Goal: Information Seeking & Learning: Learn about a topic

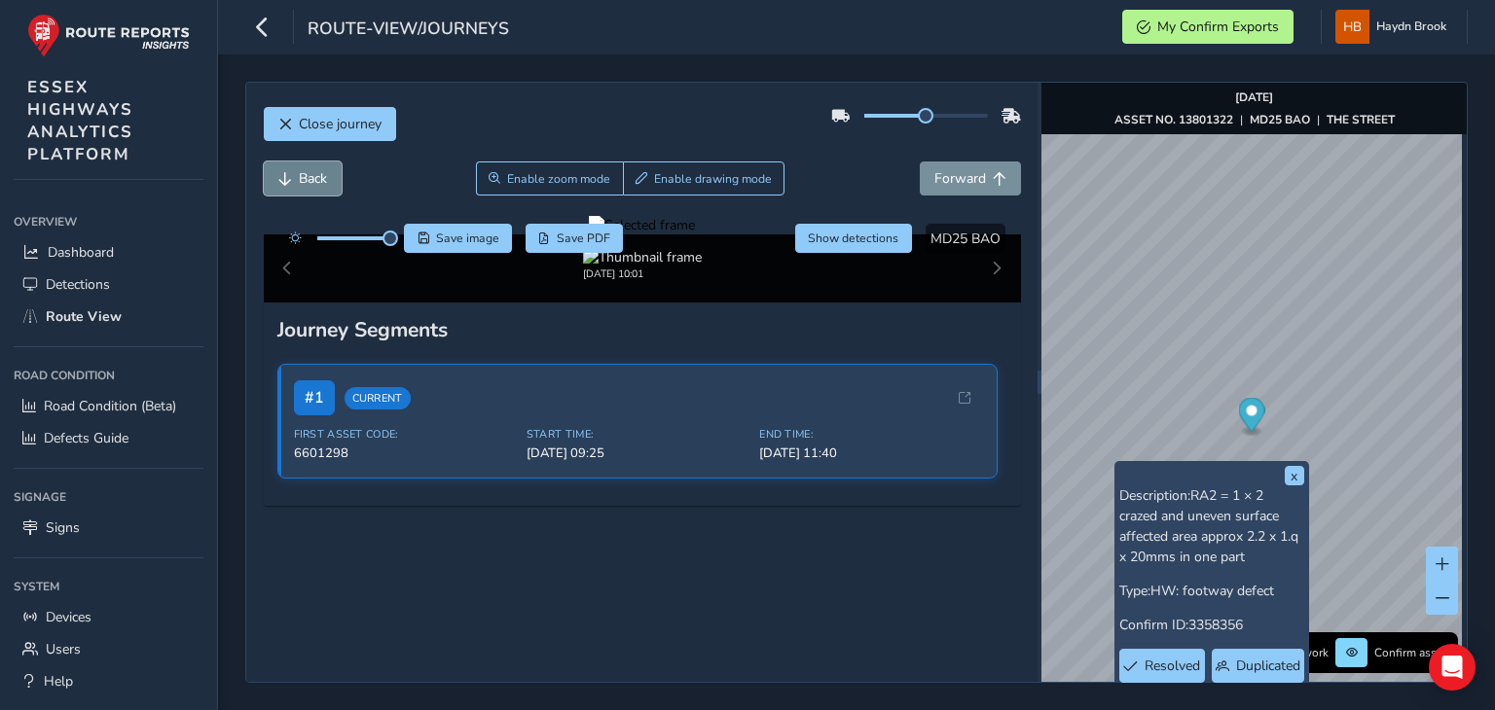
click at [322, 175] on span "Back" at bounding box center [313, 178] width 28 height 18
click at [445, 246] on button "Save image" at bounding box center [458, 238] width 108 height 29
click at [934, 172] on span "Forward" at bounding box center [960, 178] width 52 height 18
click at [463, 248] on button "Save image" at bounding box center [458, 238] width 108 height 29
click at [279, 181] on span "Back" at bounding box center [285, 179] width 14 height 14
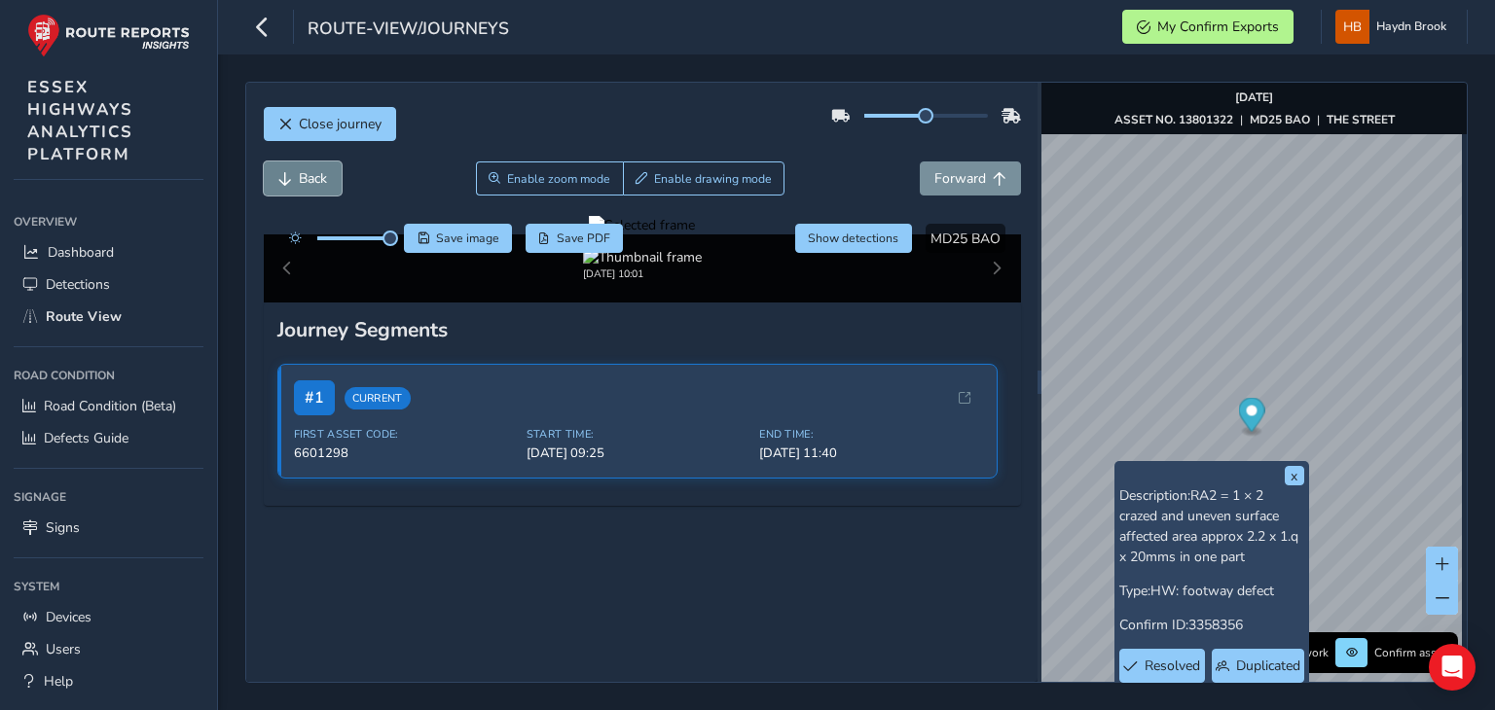
click at [279, 181] on span "Back" at bounding box center [285, 179] width 14 height 14
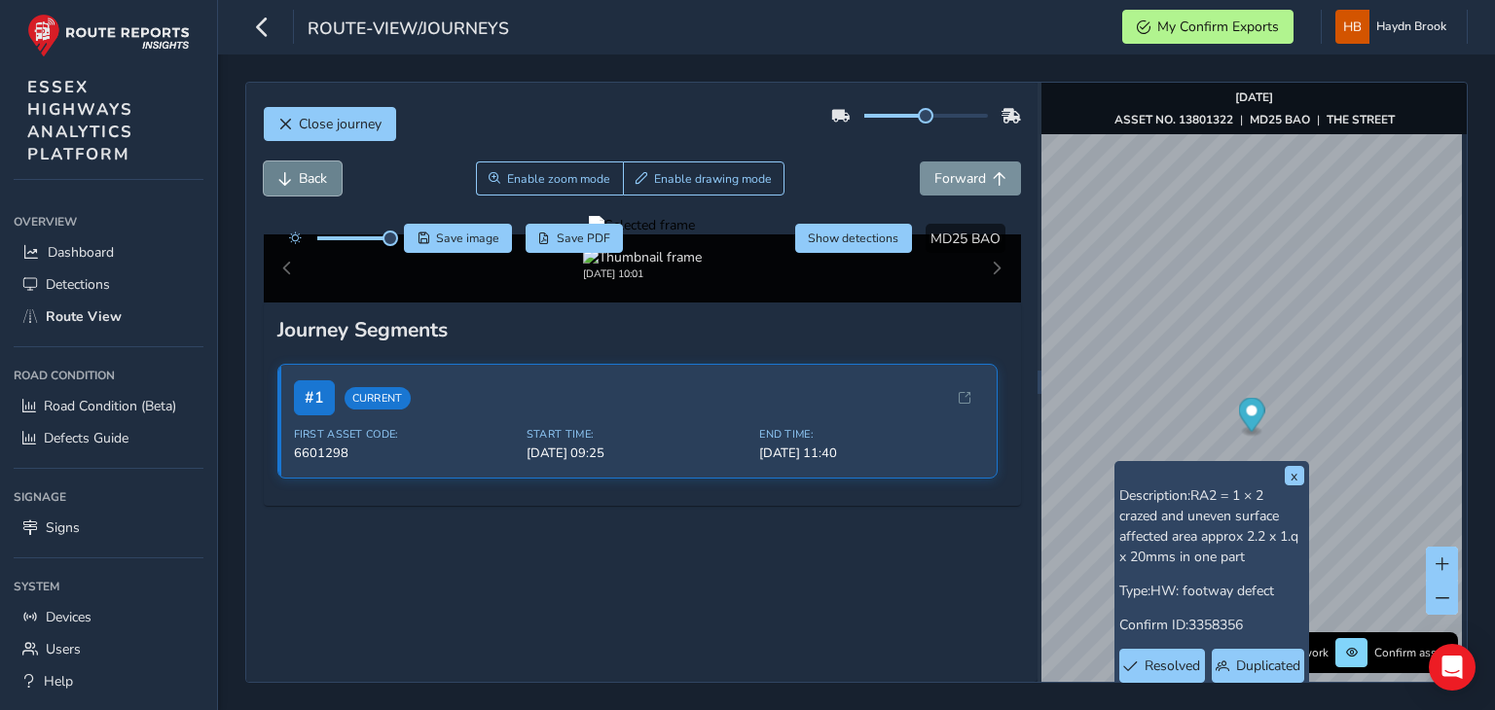
click at [279, 181] on span "Back" at bounding box center [285, 179] width 14 height 14
click at [942, 188] on button "Forward" at bounding box center [970, 179] width 101 height 34
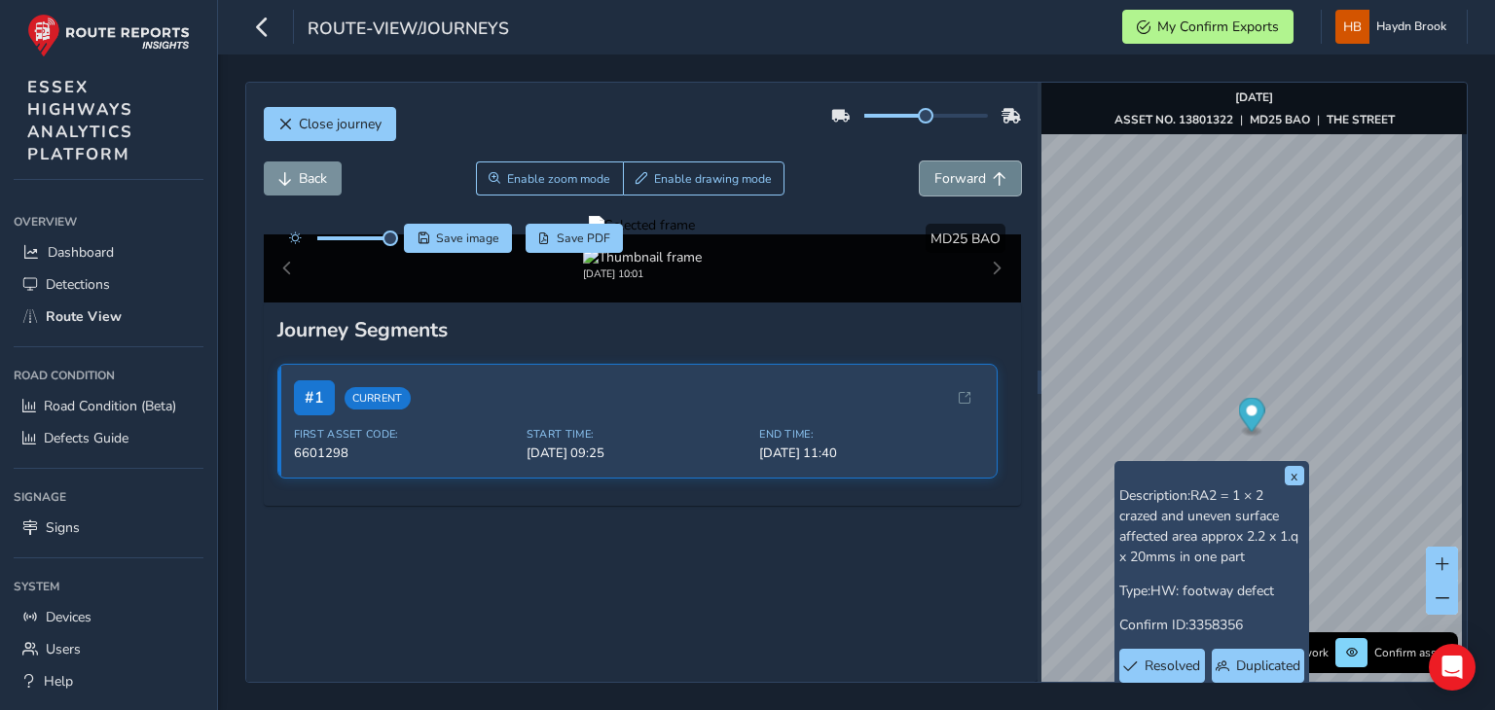
click at [942, 188] on button "Forward" at bounding box center [970, 179] width 101 height 34
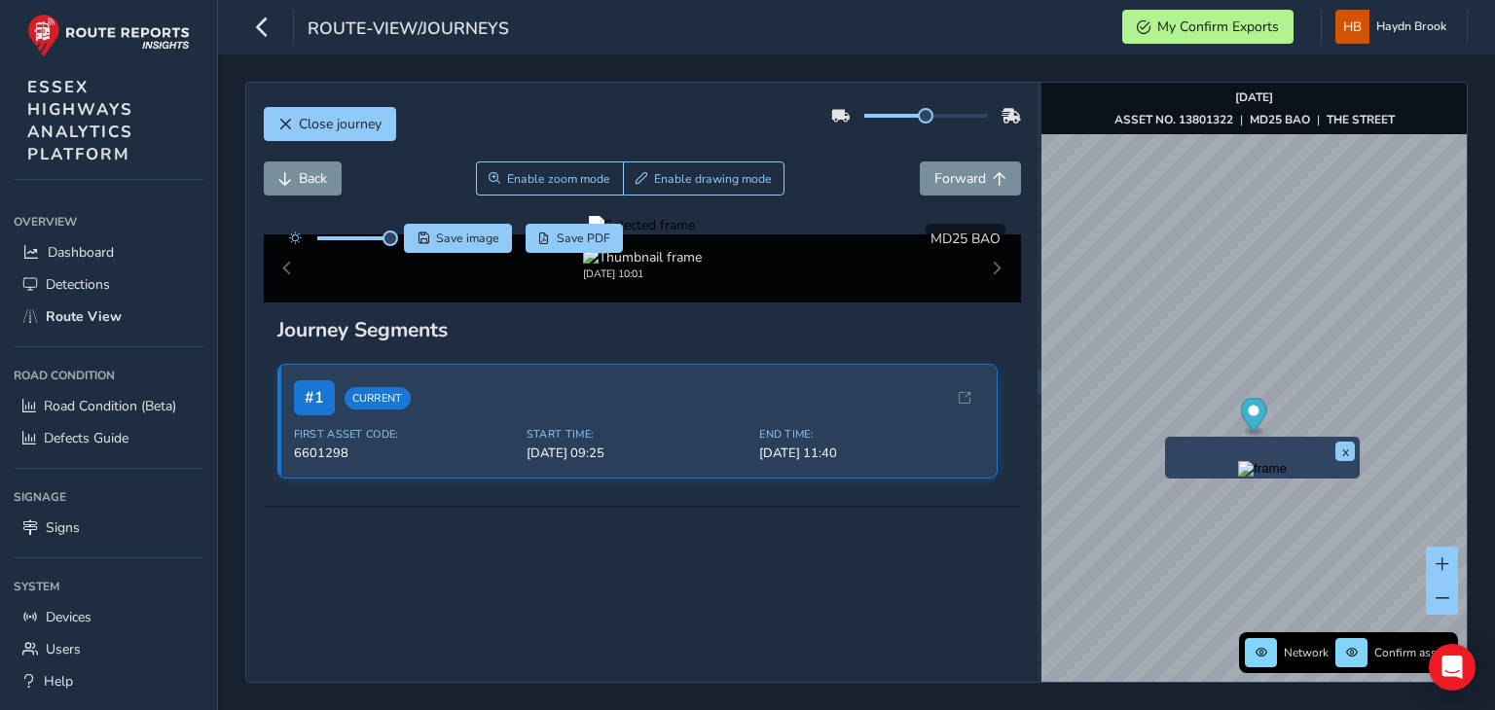
click at [1238, 477] on img "Preview frame" at bounding box center [1262, 469] width 49 height 16
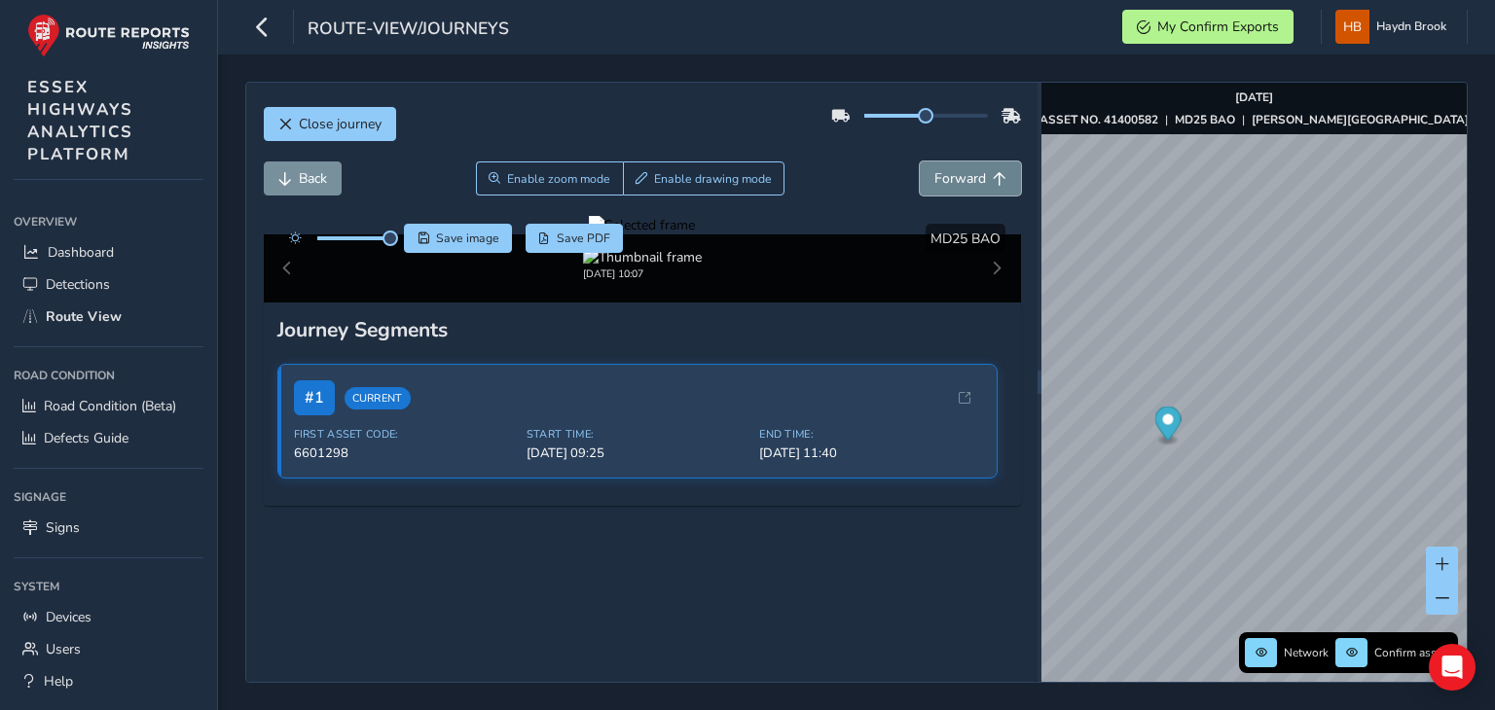
click at [959, 176] on span "Forward" at bounding box center [960, 178] width 52 height 18
click at [316, 179] on span "Back" at bounding box center [313, 178] width 28 height 18
